Goal: Task Accomplishment & Management: Manage account settings

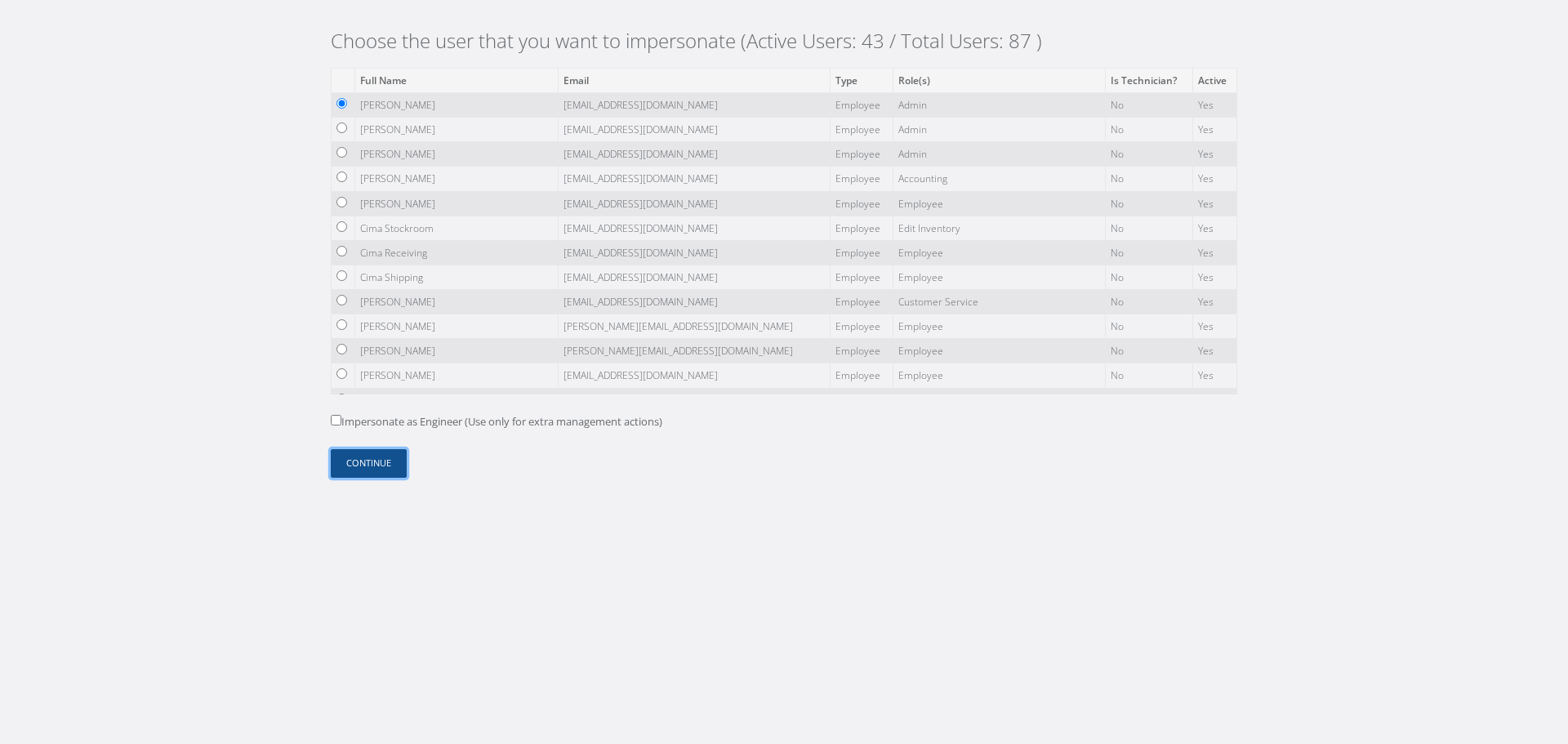
click at [369, 460] on button "Continue" at bounding box center [369, 463] width 76 height 29
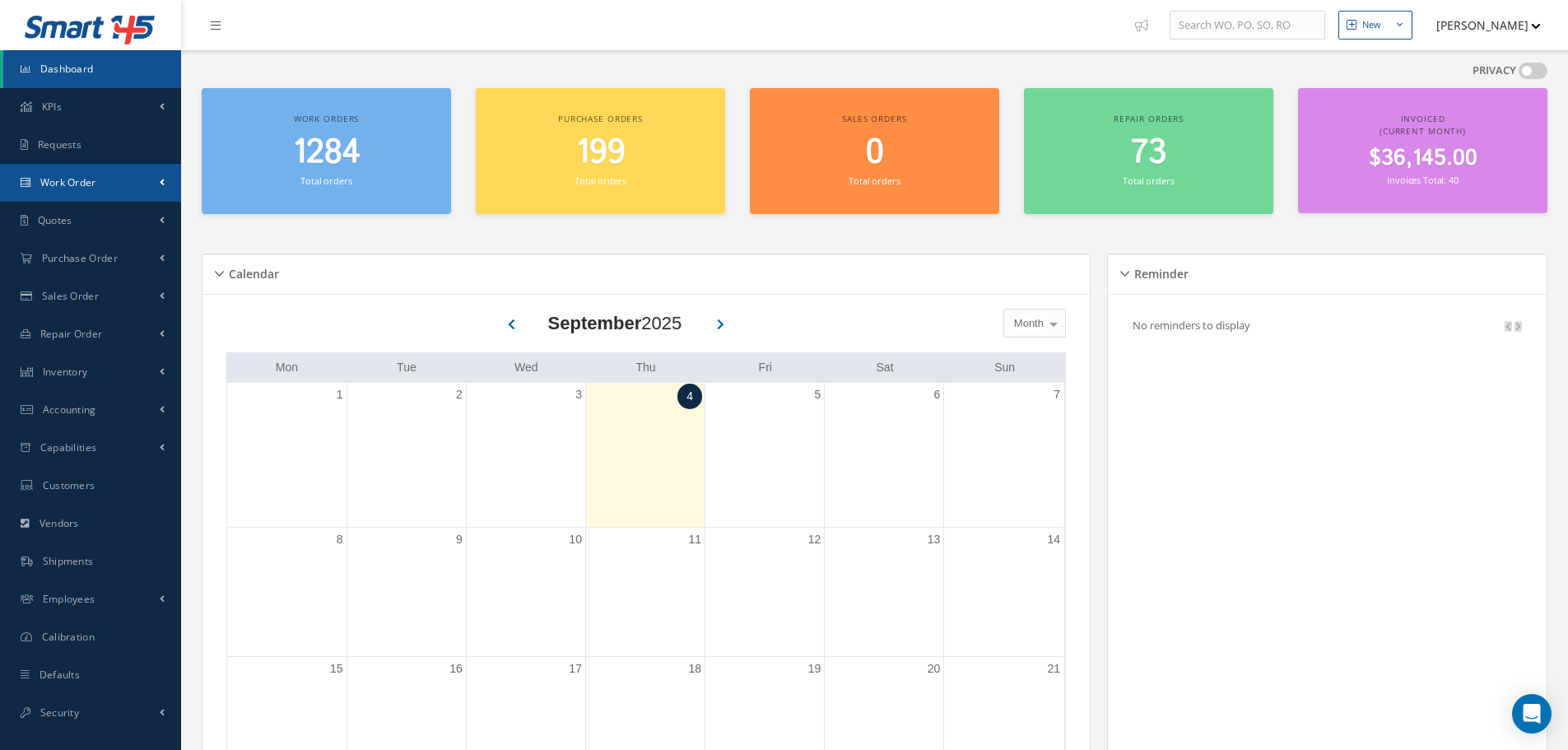
drag, startPoint x: 151, startPoint y: 193, endPoint x: 136, endPoint y: 231, distance: 40.9
click at [149, 194] on link "Work Order" at bounding box center [90, 183] width 181 height 38
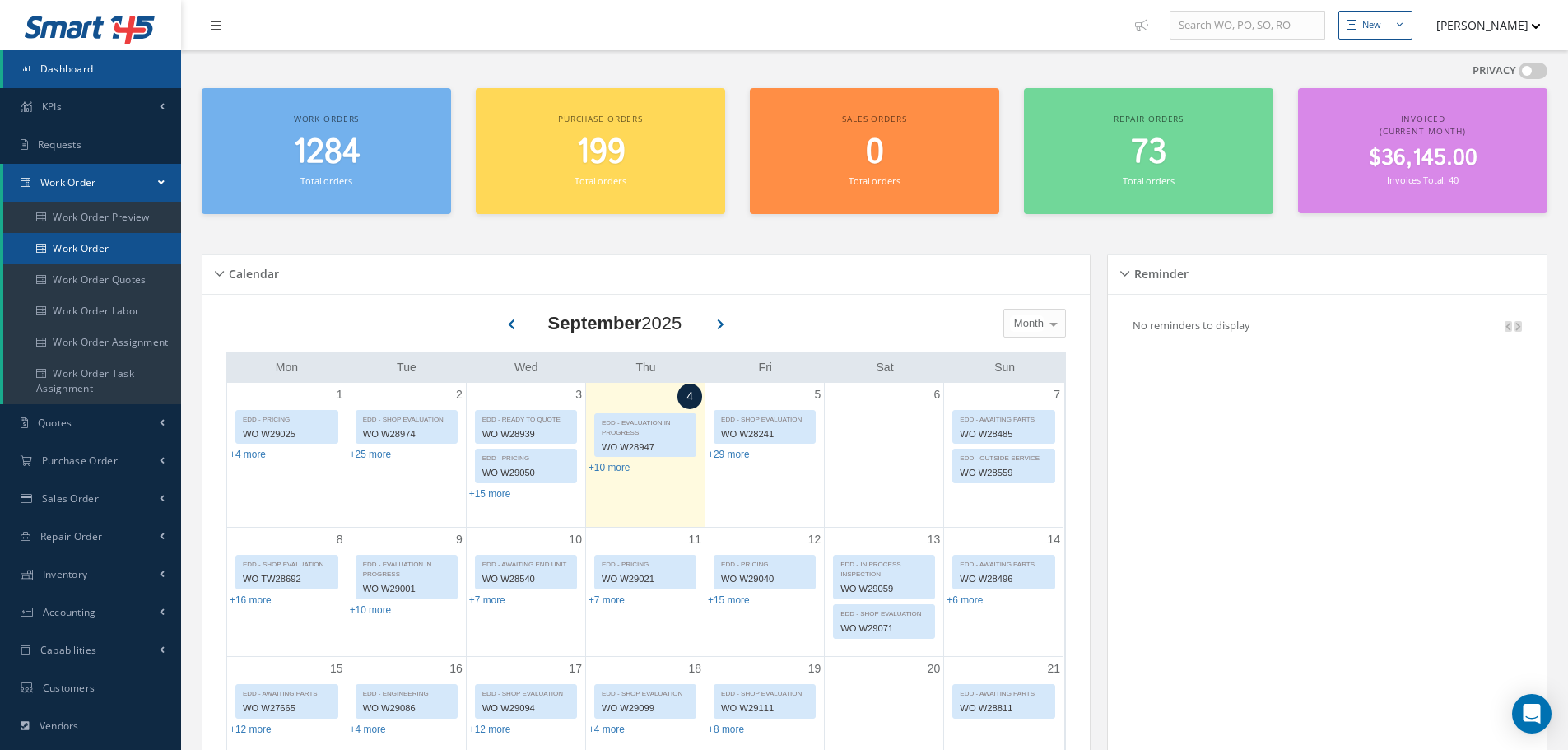
click at [130, 240] on link "Work Order" at bounding box center [92, 248] width 178 height 31
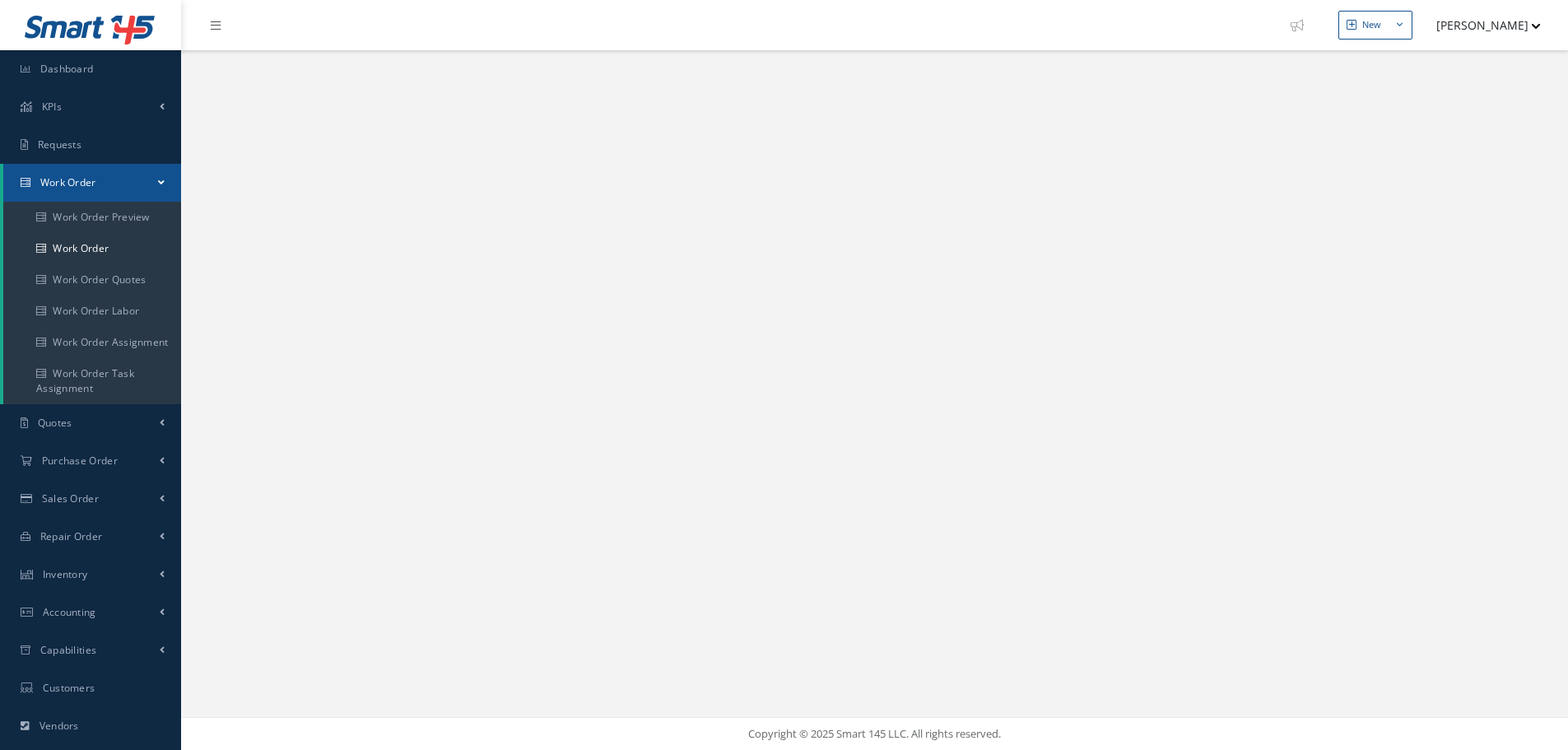
select select "25"
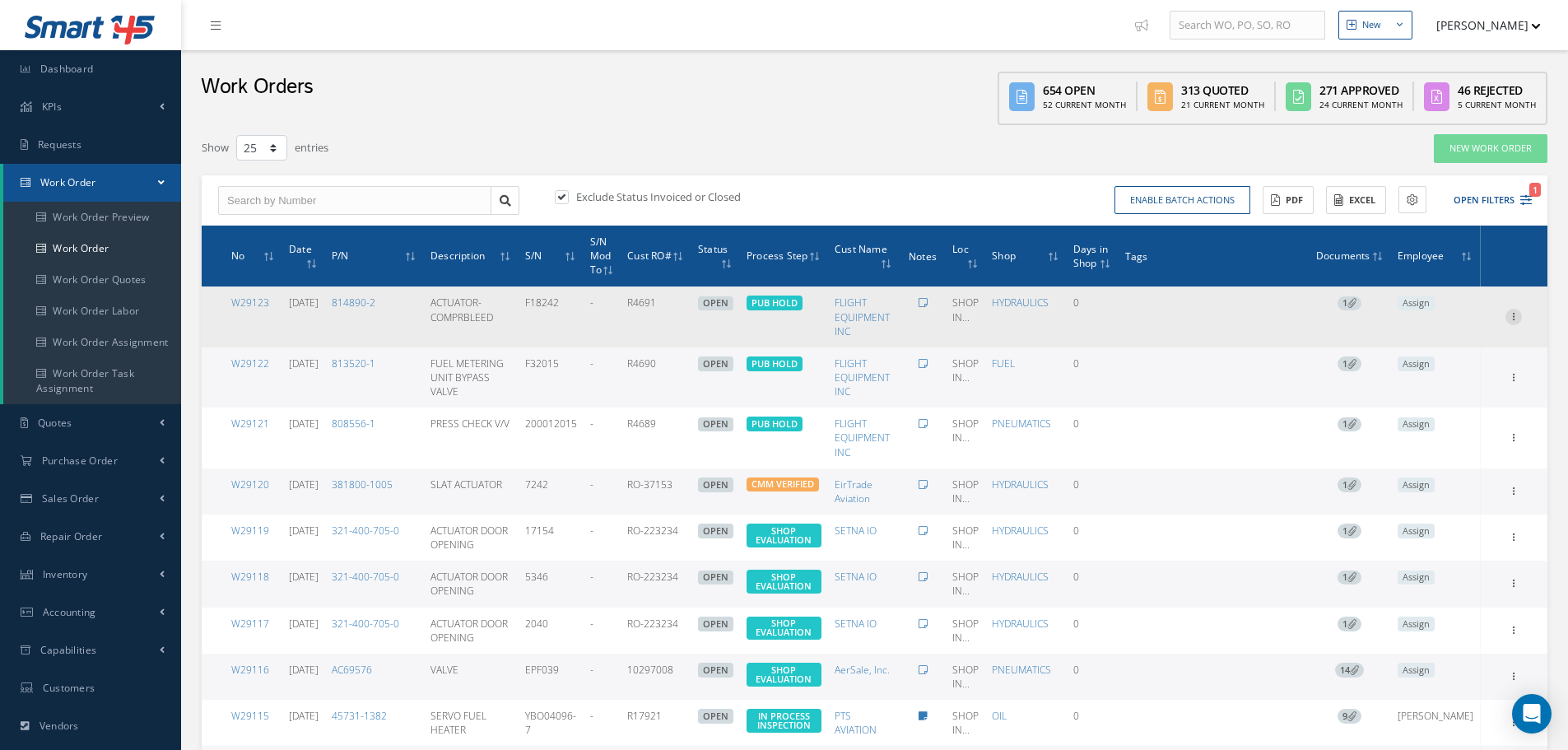
click at [1509, 309] on icon at bounding box center [1513, 315] width 16 height 13
click at [1446, 339] on link "Edit" at bounding box center [1438, 350] width 130 height 22
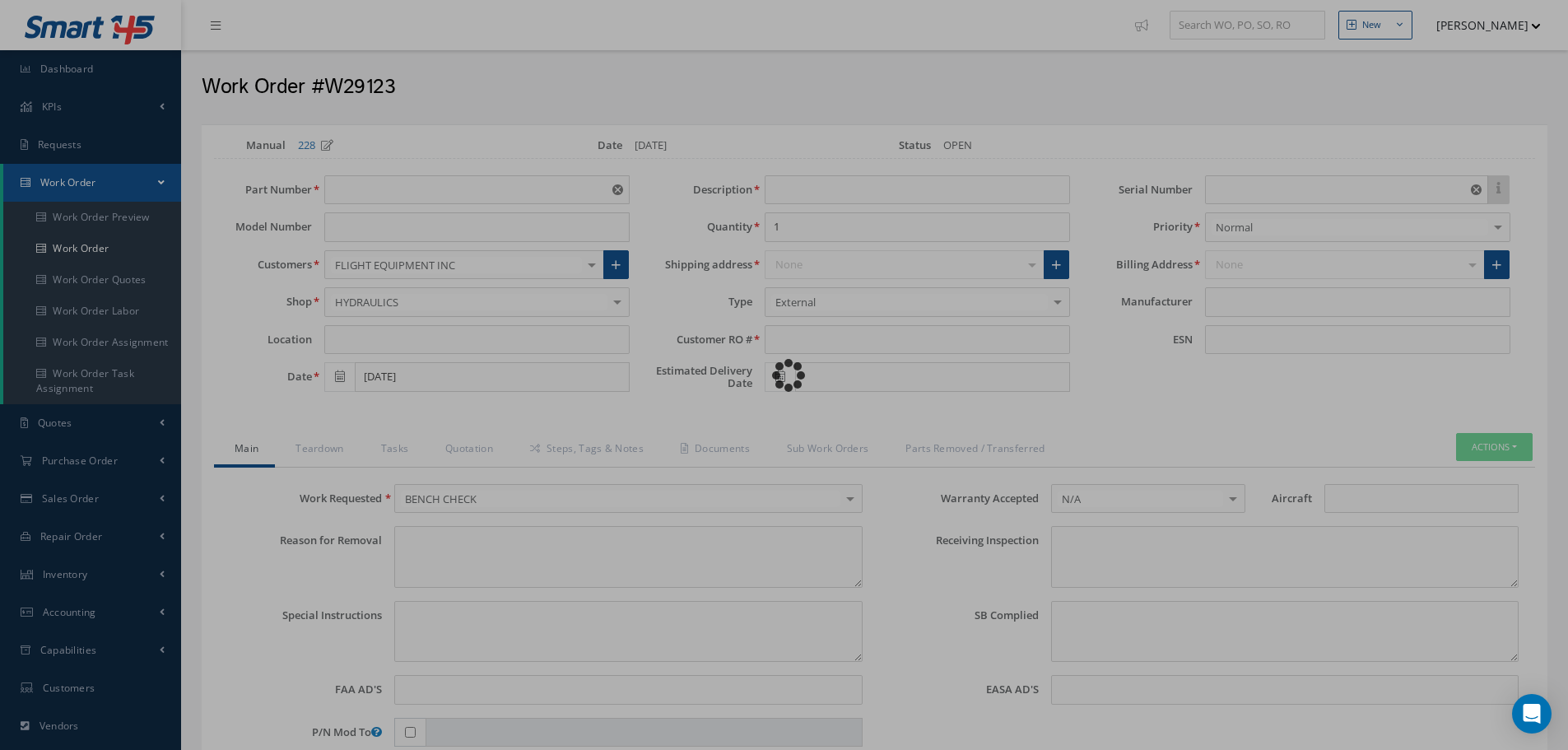
type input "814890-2"
type input "SHOP INC"
type input "ACTUATOR-COMPRBLEED"
type input "R4691"
type input "F18242"
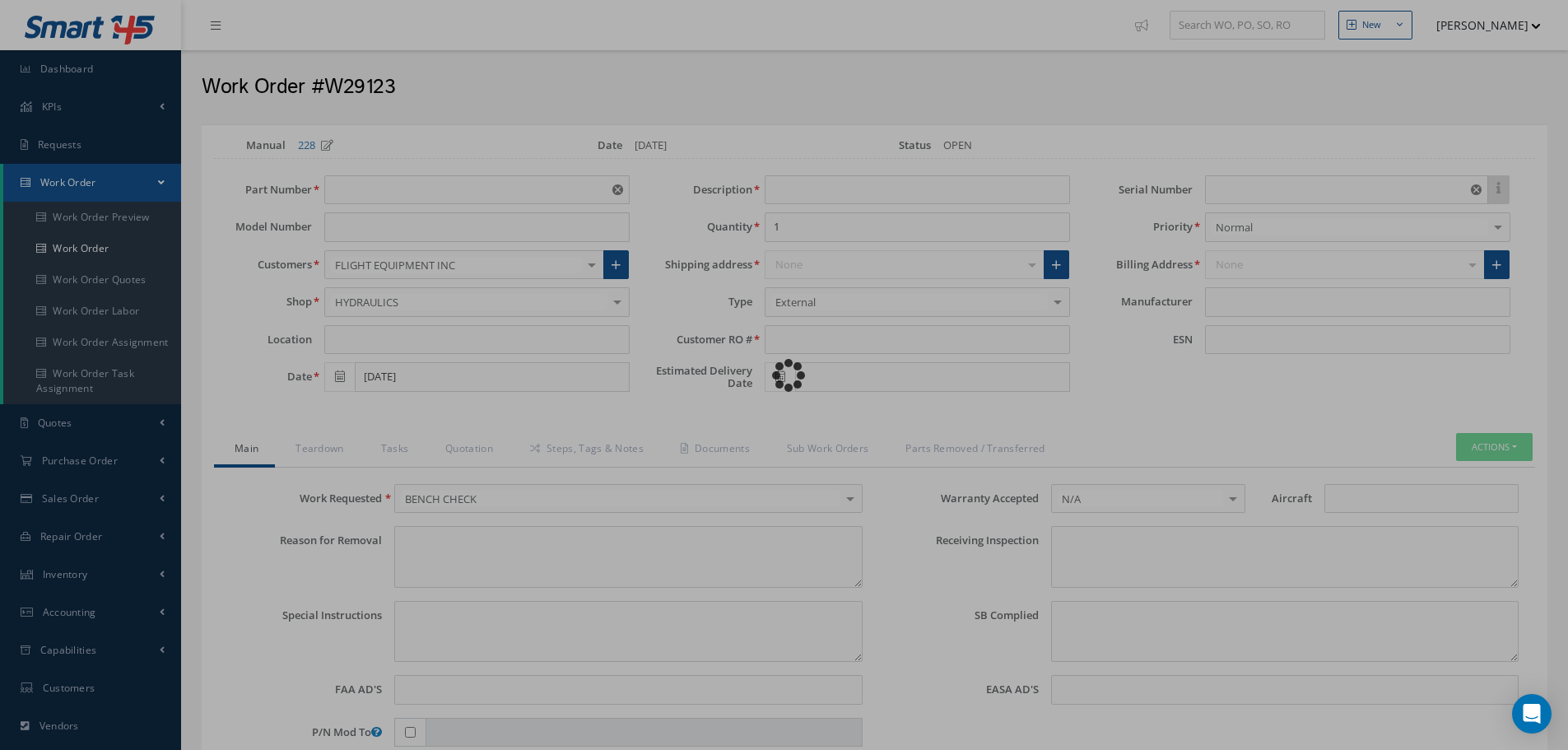
type textarea "NONE"
type textarea "PLEASE SEE R.O. FOR DETAILS"
type input "NONE"
type textarea "PN AND SN VERIFIED ON UNIT AND CUSTOMER RO. SHOP MUST CHECK FOR DAMAGES. NO AD …"
type textarea "NONE"
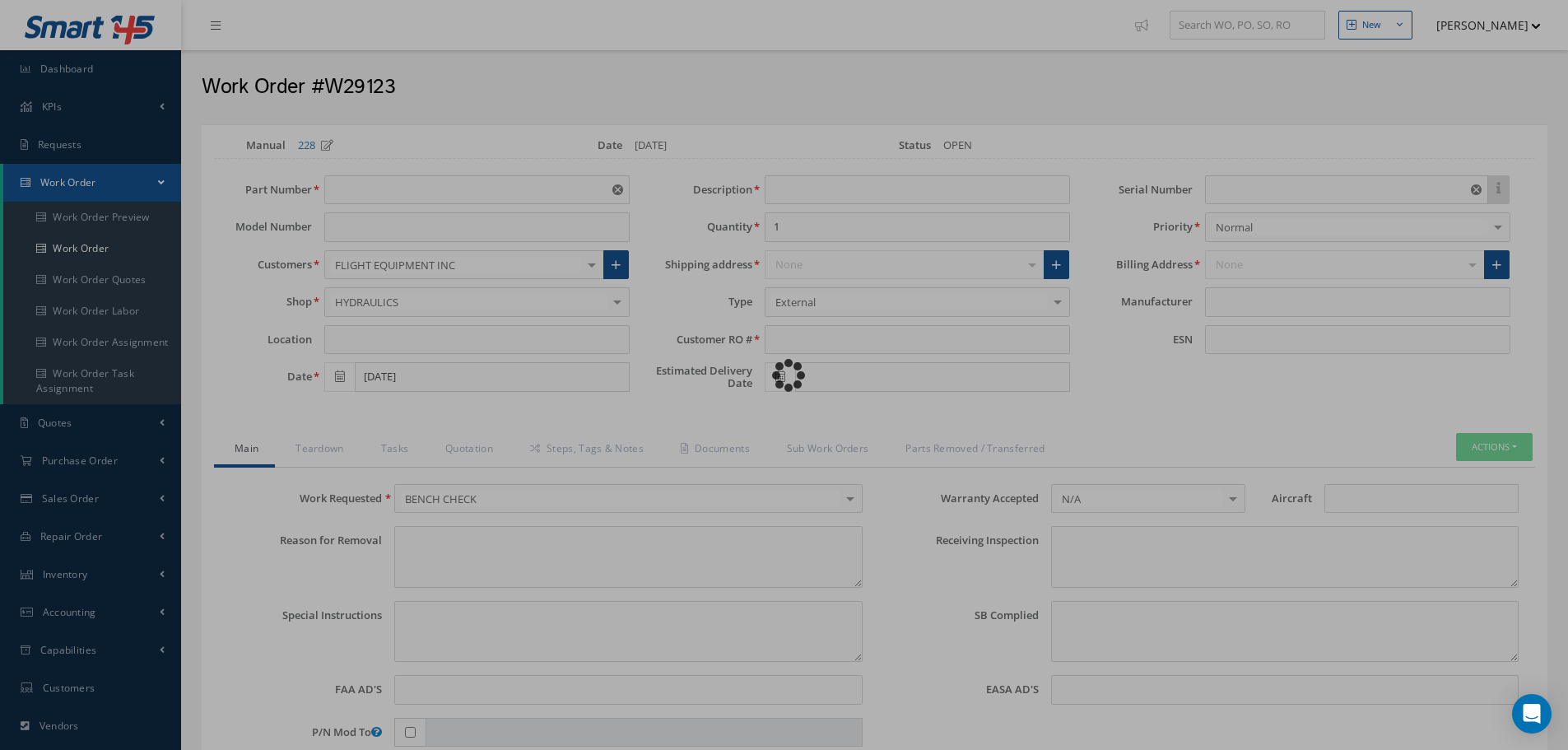
type input "NONE"
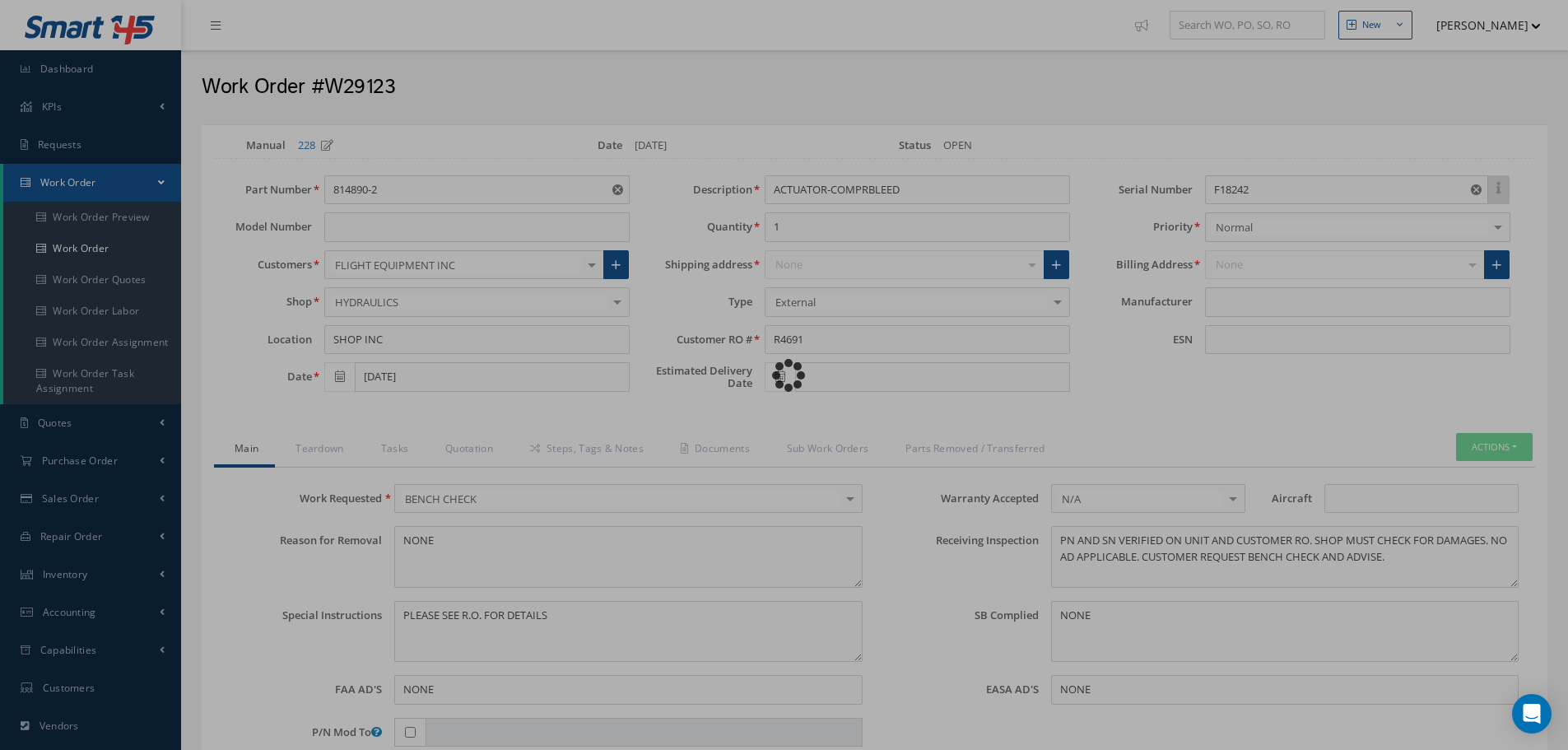
type input "[PERSON_NAME]"
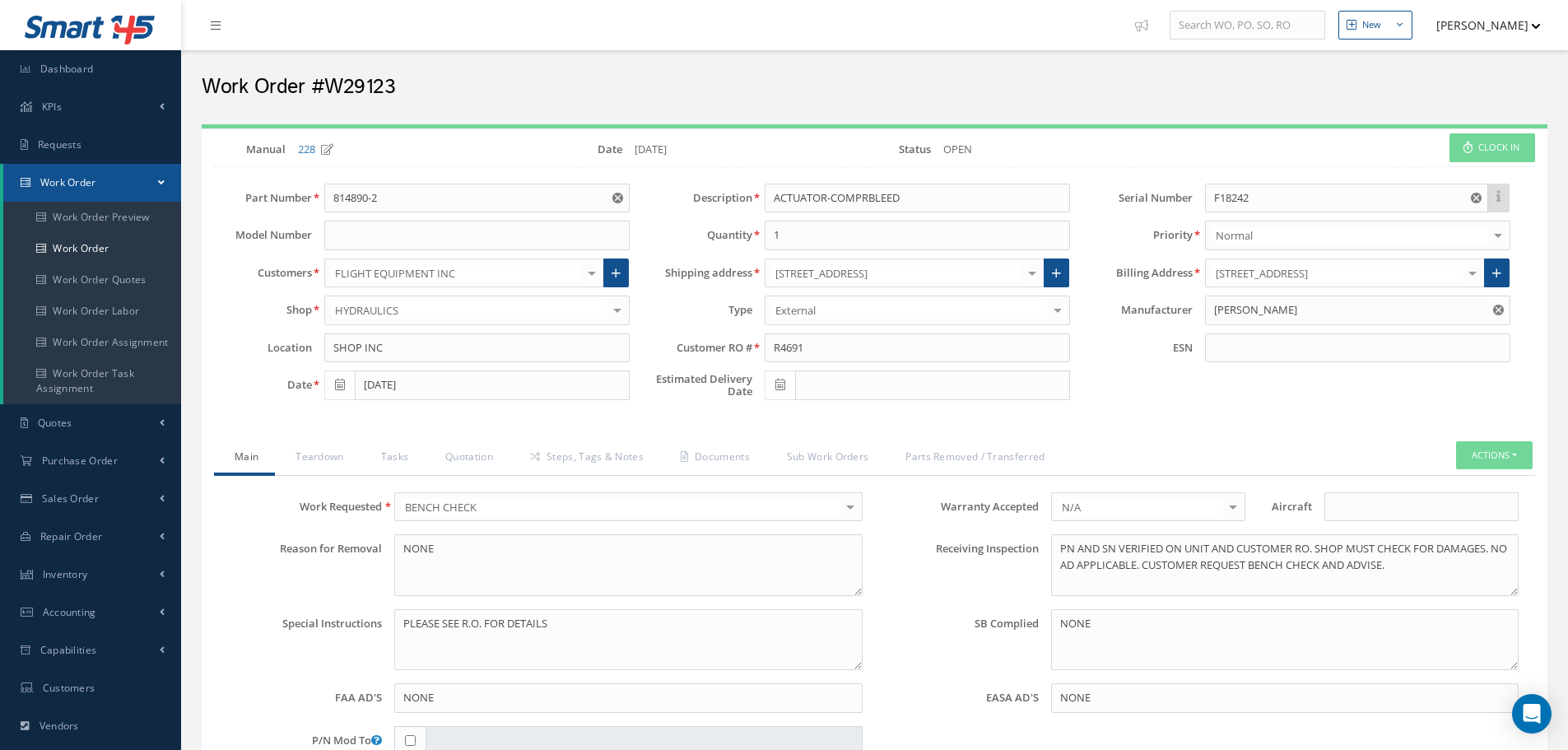
select select "25"
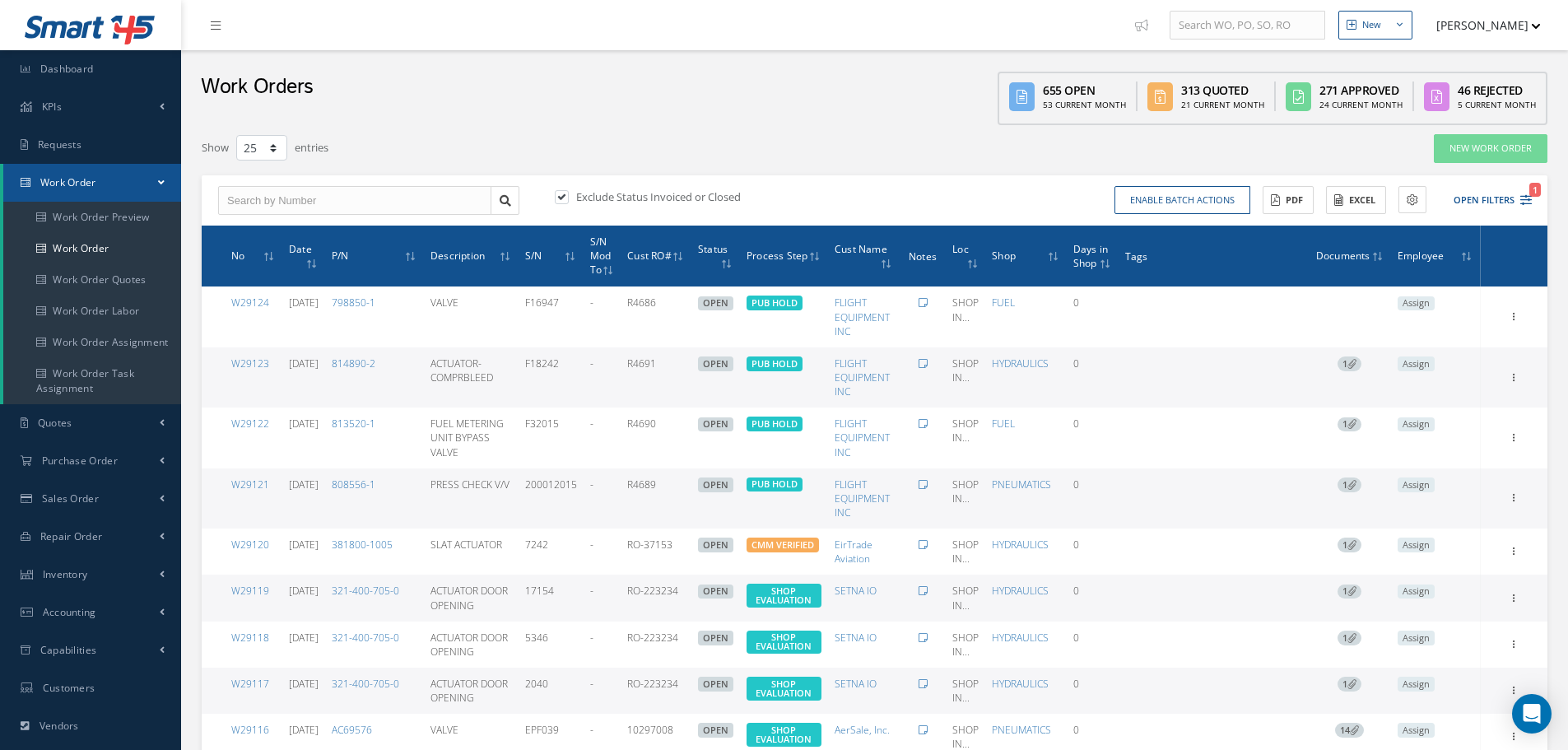
click at [1498, 29] on button "[PERSON_NAME]" at bounding box center [1481, 25] width 120 height 32
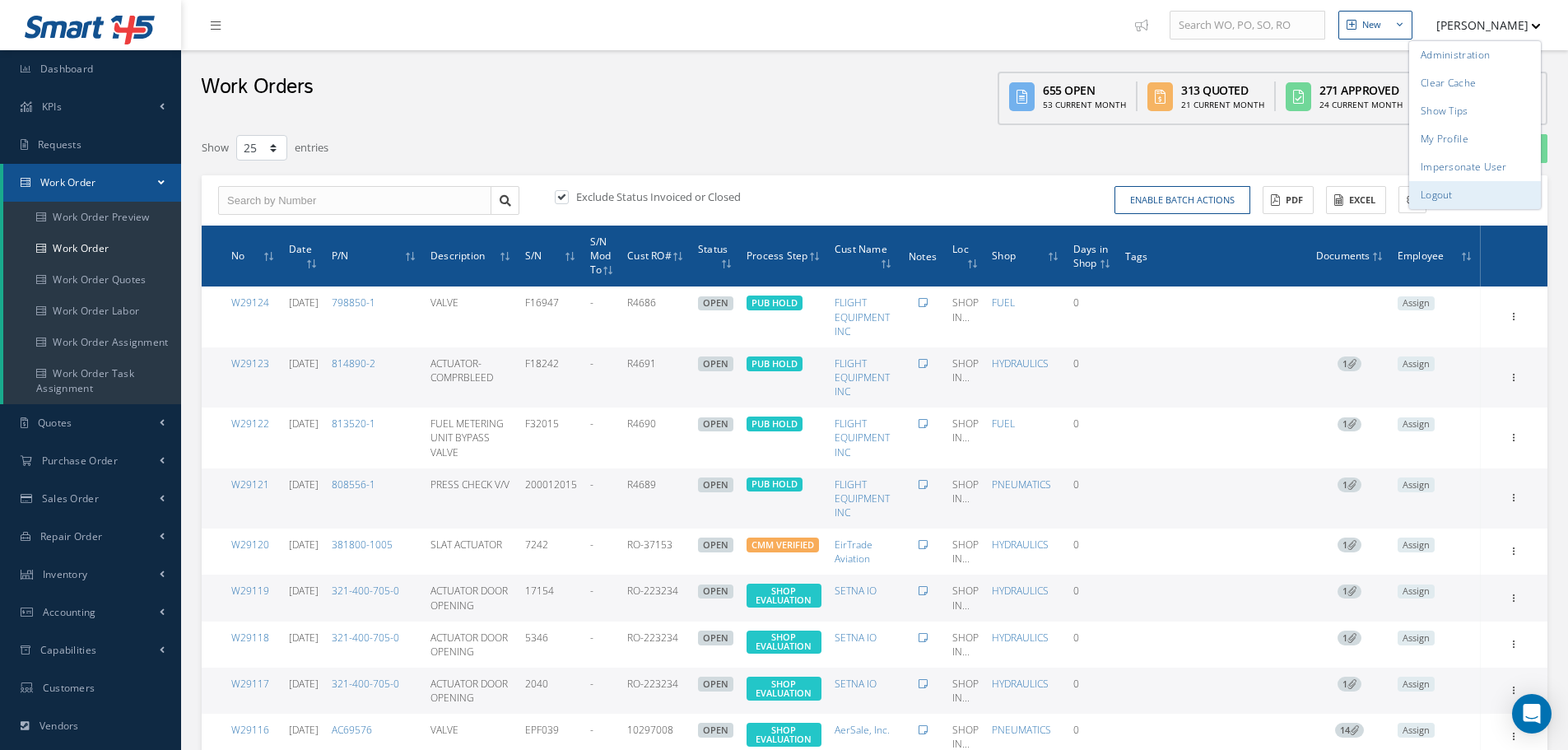
click at [1461, 188] on link "Logout" at bounding box center [1475, 195] width 132 height 28
